Goal: Task Accomplishment & Management: Manage account settings

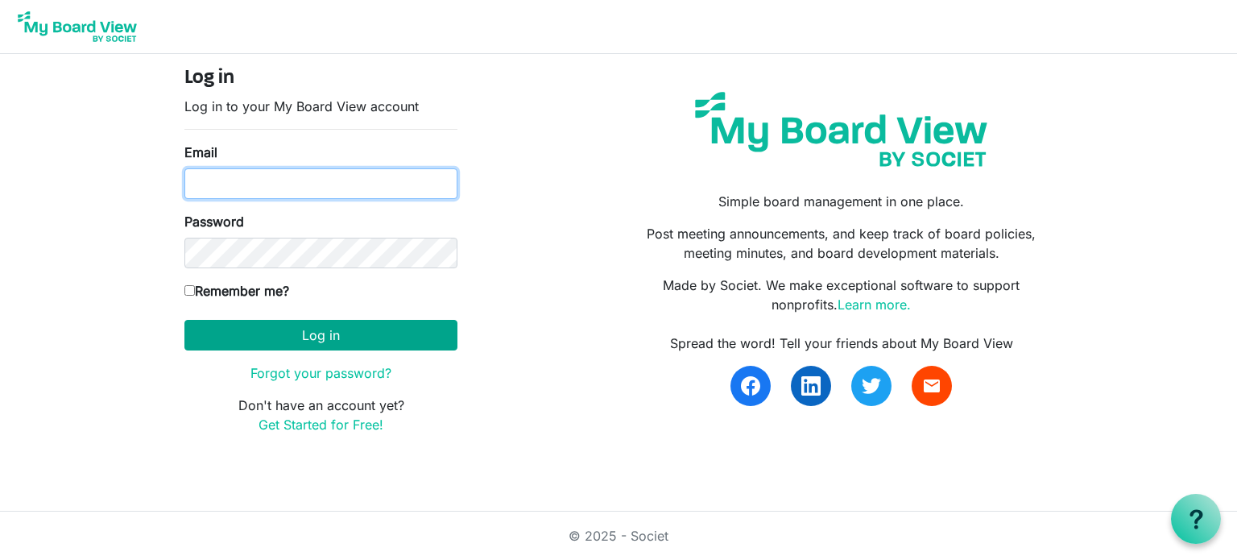
type input "[EMAIL_ADDRESS][DOMAIN_NAME]"
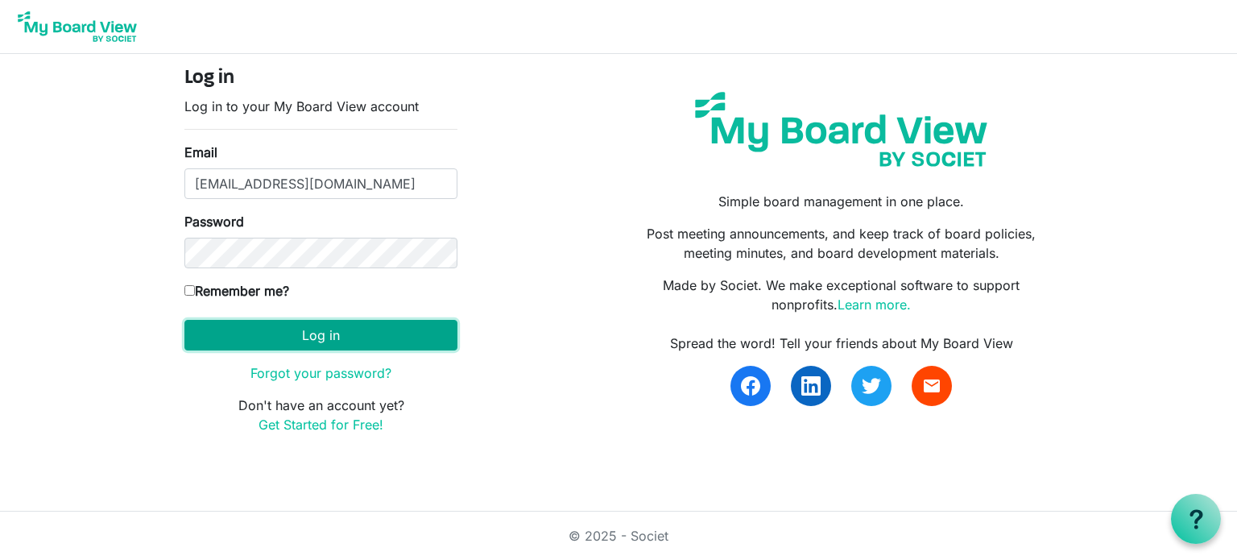
click at [334, 338] on button "Log in" at bounding box center [320, 335] width 273 height 31
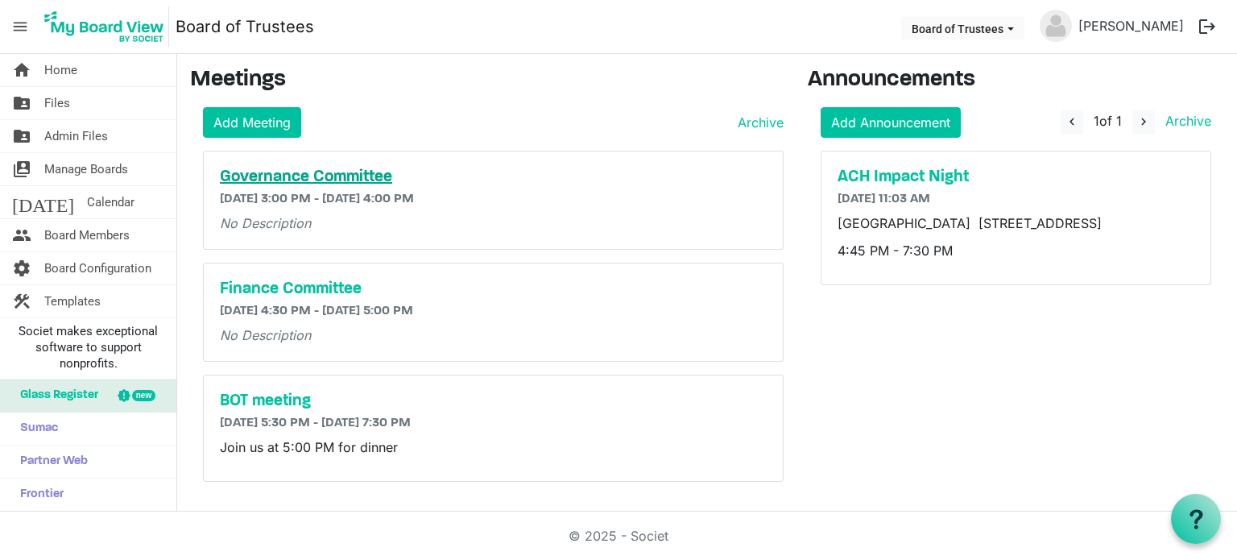
click at [313, 173] on h5 "Governance Committee" at bounding box center [493, 177] width 547 height 19
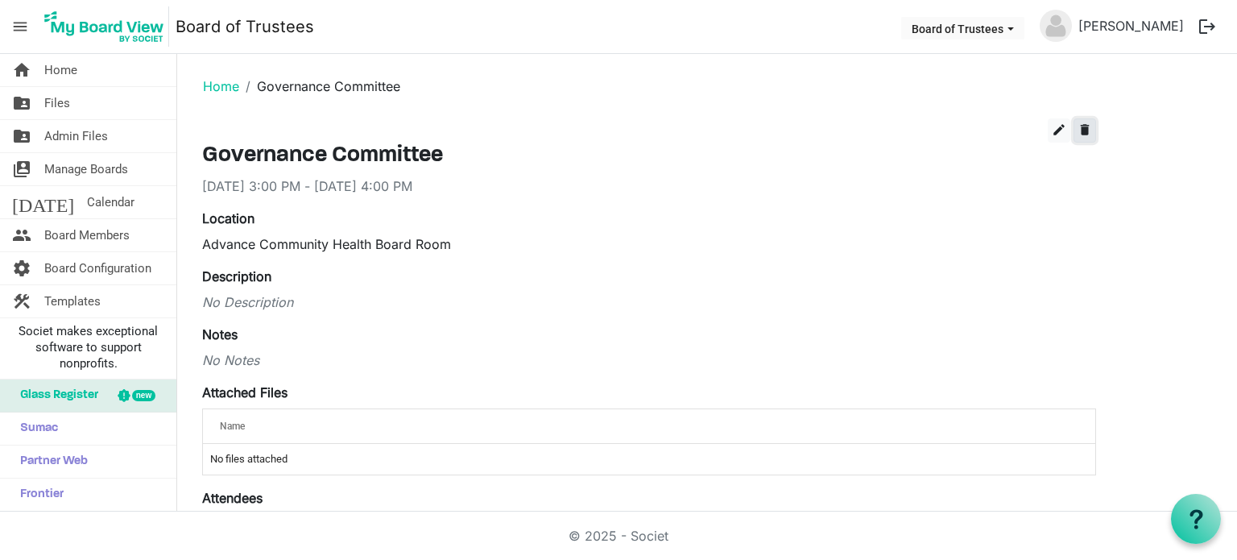
click at [1083, 128] on span "delete" at bounding box center [1085, 129] width 14 height 14
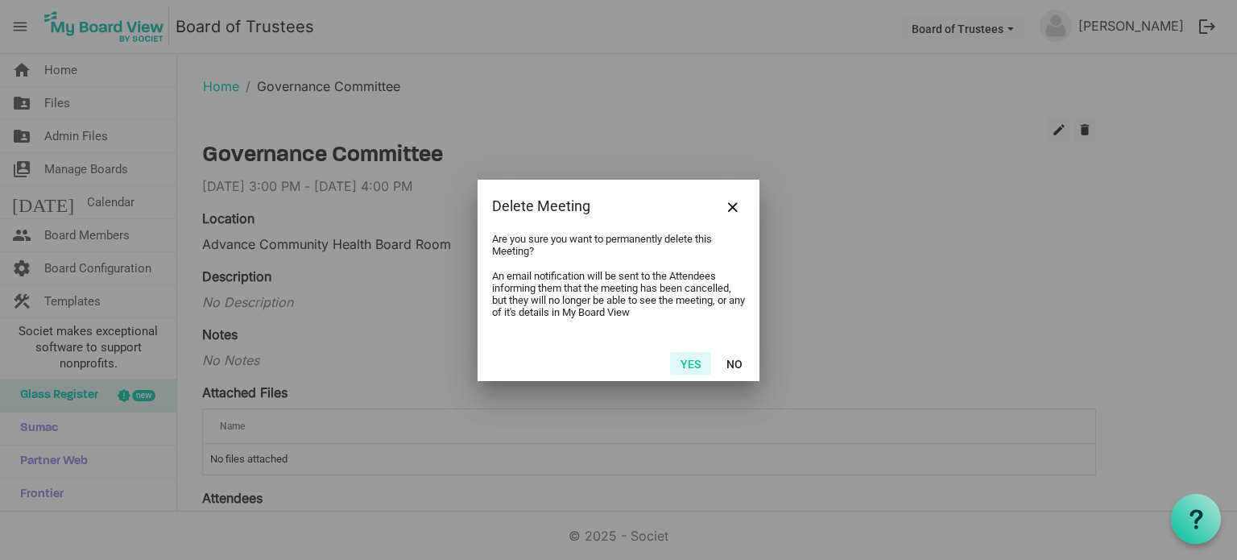
click at [691, 362] on button "Yes" at bounding box center [690, 363] width 41 height 23
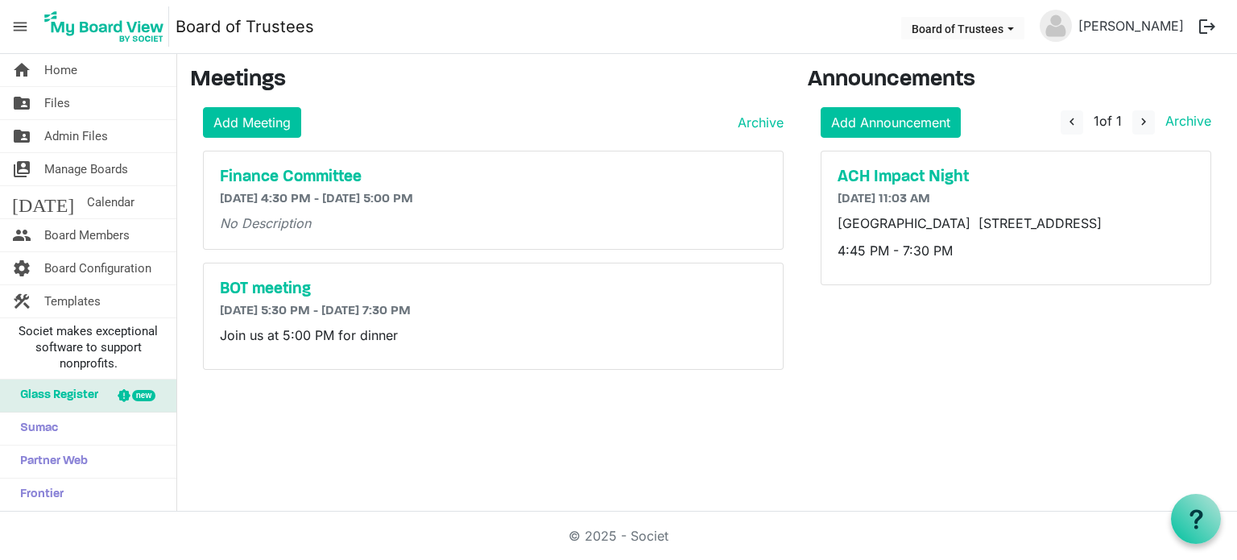
click at [1205, 24] on button "logout" at bounding box center [1207, 27] width 34 height 34
